Goal: Task Accomplishment & Management: Manage account settings

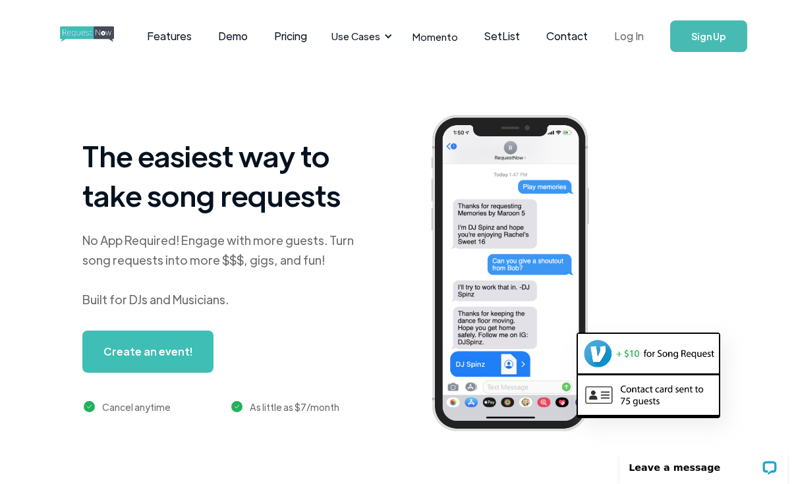
click at [630, 43] on link "Log In" at bounding box center [629, 36] width 56 height 46
click at [640, 41] on link "Log In" at bounding box center [629, 36] width 56 height 46
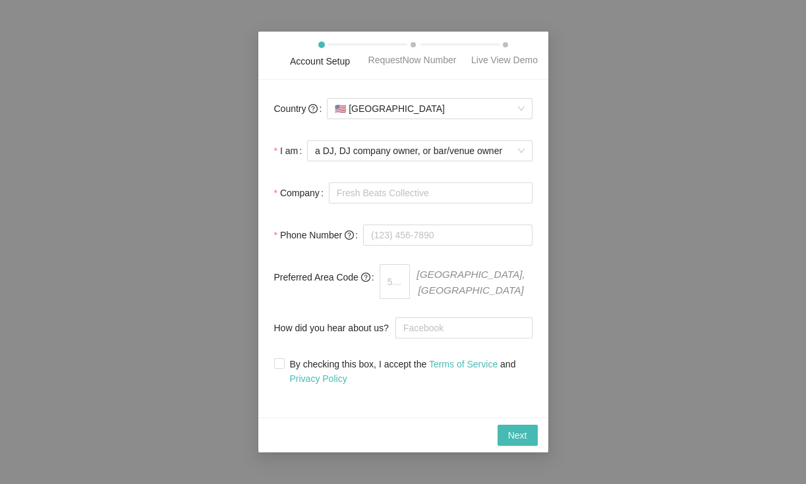
click at [190, 126] on div "Account Setup RequestNow Number Live View Demo Country 🇺🇸 [GEOGRAPHIC_DATA] I a…" at bounding box center [403, 242] width 806 height 484
